Goal: Task Accomplishment & Management: Complete application form

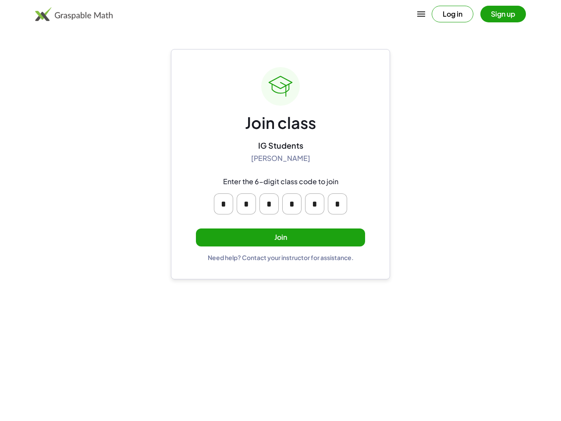
click at [421, 14] on icon "button" at bounding box center [421, 14] width 11 height 11
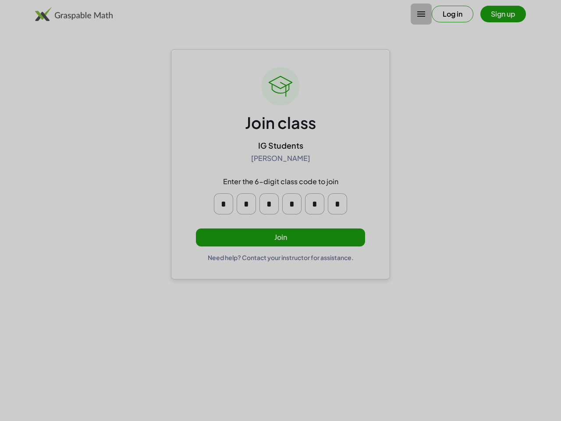
click at [503, 14] on div at bounding box center [280, 210] width 561 height 421
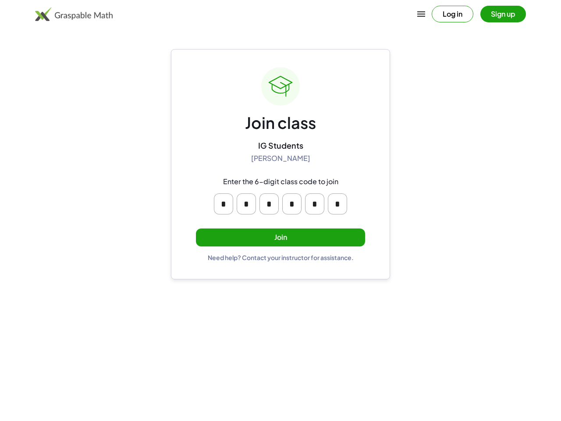
click at [224, 204] on div at bounding box center [280, 210] width 561 height 421
click at [269, 204] on input "*" at bounding box center [269, 203] width 19 height 21
click at [292, 204] on input "*" at bounding box center [291, 203] width 19 height 21
click at [315, 204] on input "*" at bounding box center [314, 203] width 19 height 21
click at [338, 204] on input "*" at bounding box center [337, 203] width 19 height 21
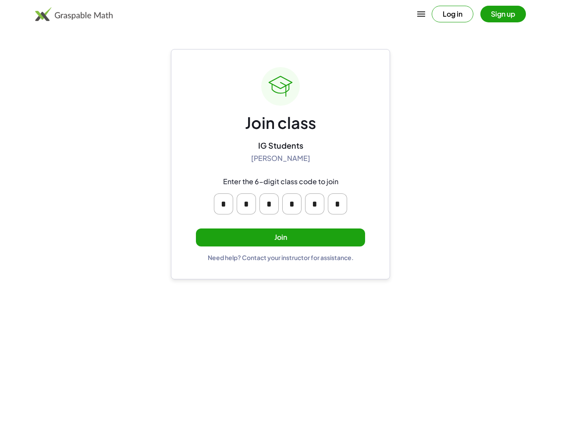
click at [281, 237] on button "Join" at bounding box center [280, 237] width 169 height 18
